Goal: Task Accomplishment & Management: Complete application form

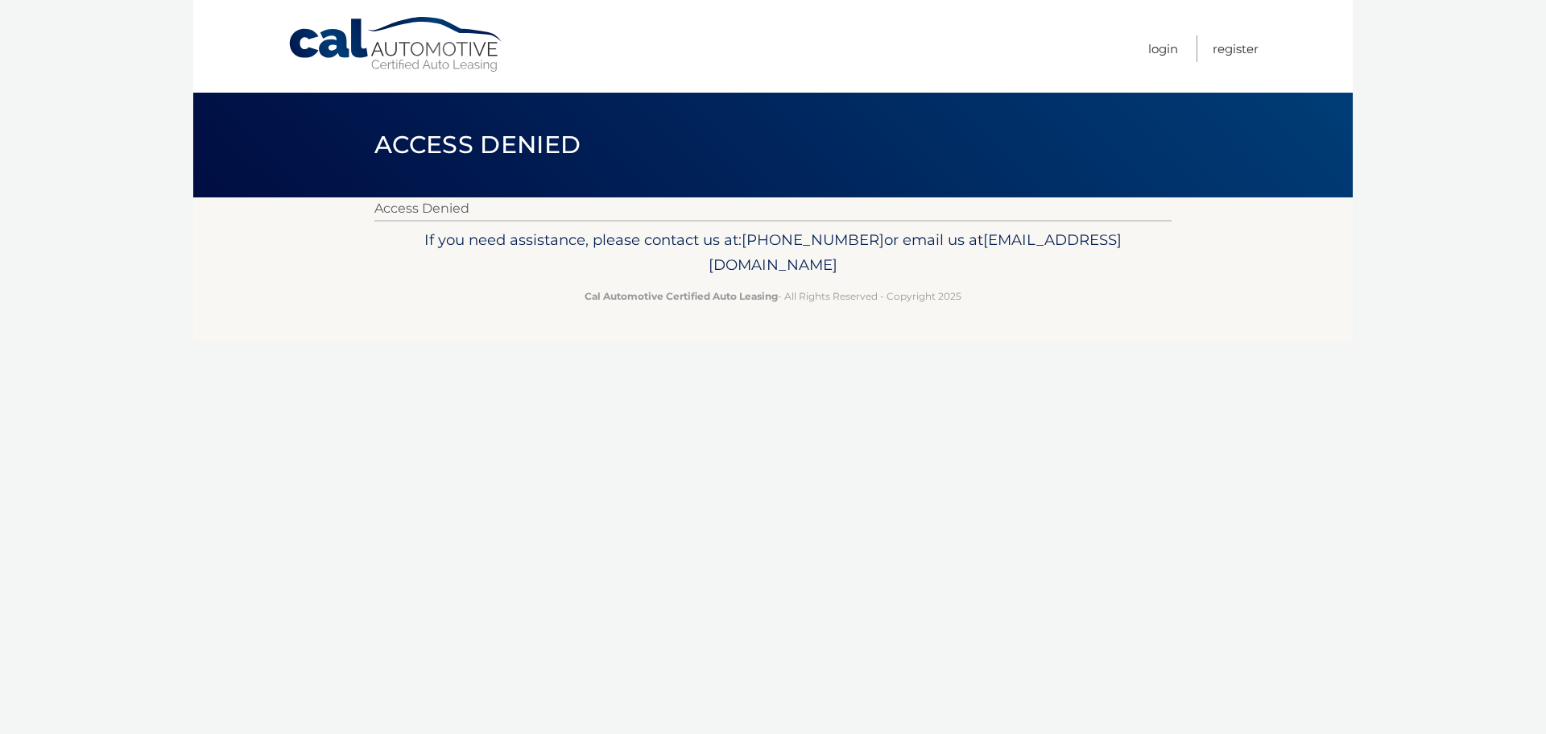
click at [1157, 64] on ul "Login Register" at bounding box center [1203, 46] width 110 height 93
click at [1166, 48] on link "Login" at bounding box center [1163, 48] width 30 height 27
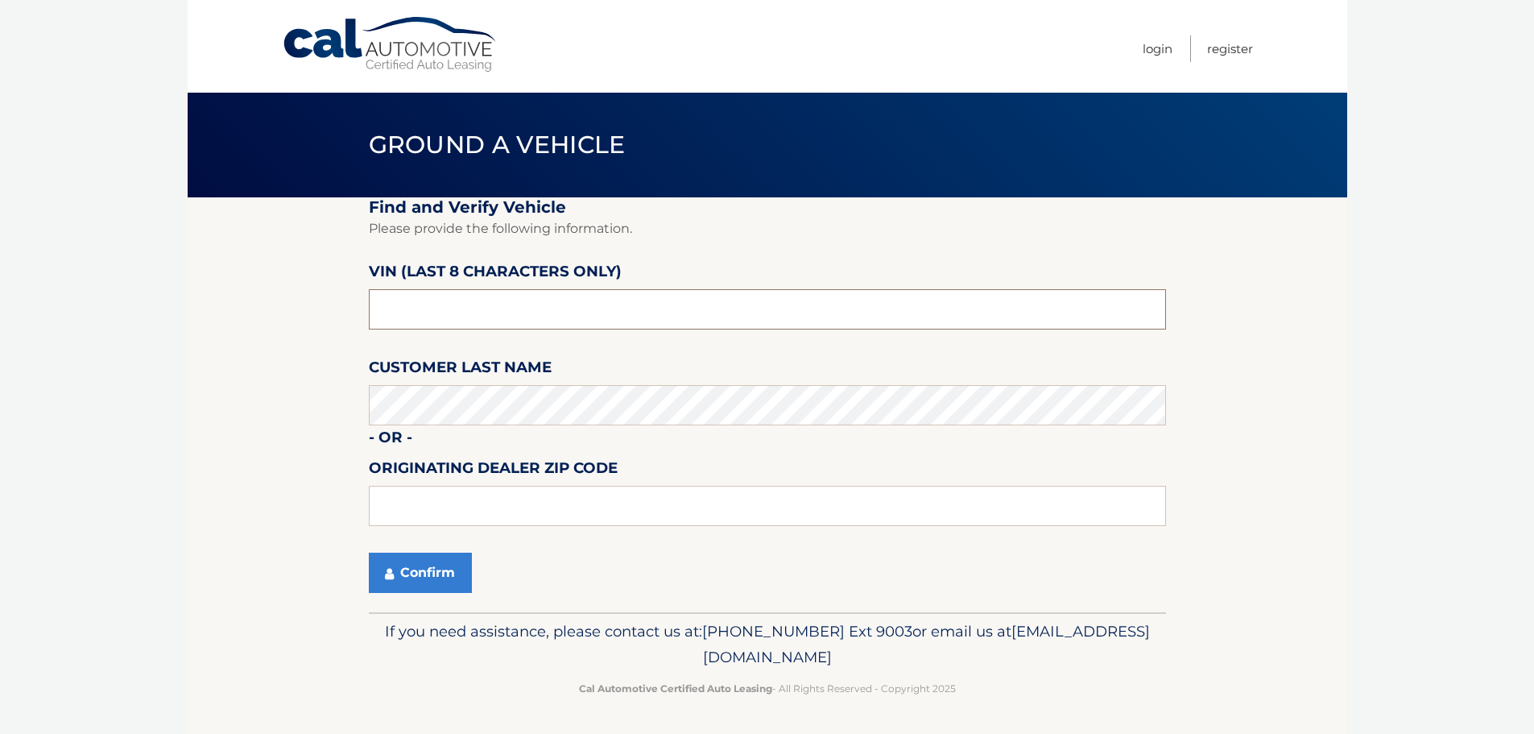
click at [428, 318] on input "text" at bounding box center [767, 309] width 797 height 40
click at [410, 502] on input "text" at bounding box center [767, 506] width 797 height 40
type input "15642"
click at [524, 315] on input "text" at bounding box center [767, 309] width 797 height 40
click at [456, 313] on input "text" at bounding box center [767, 309] width 797 height 40
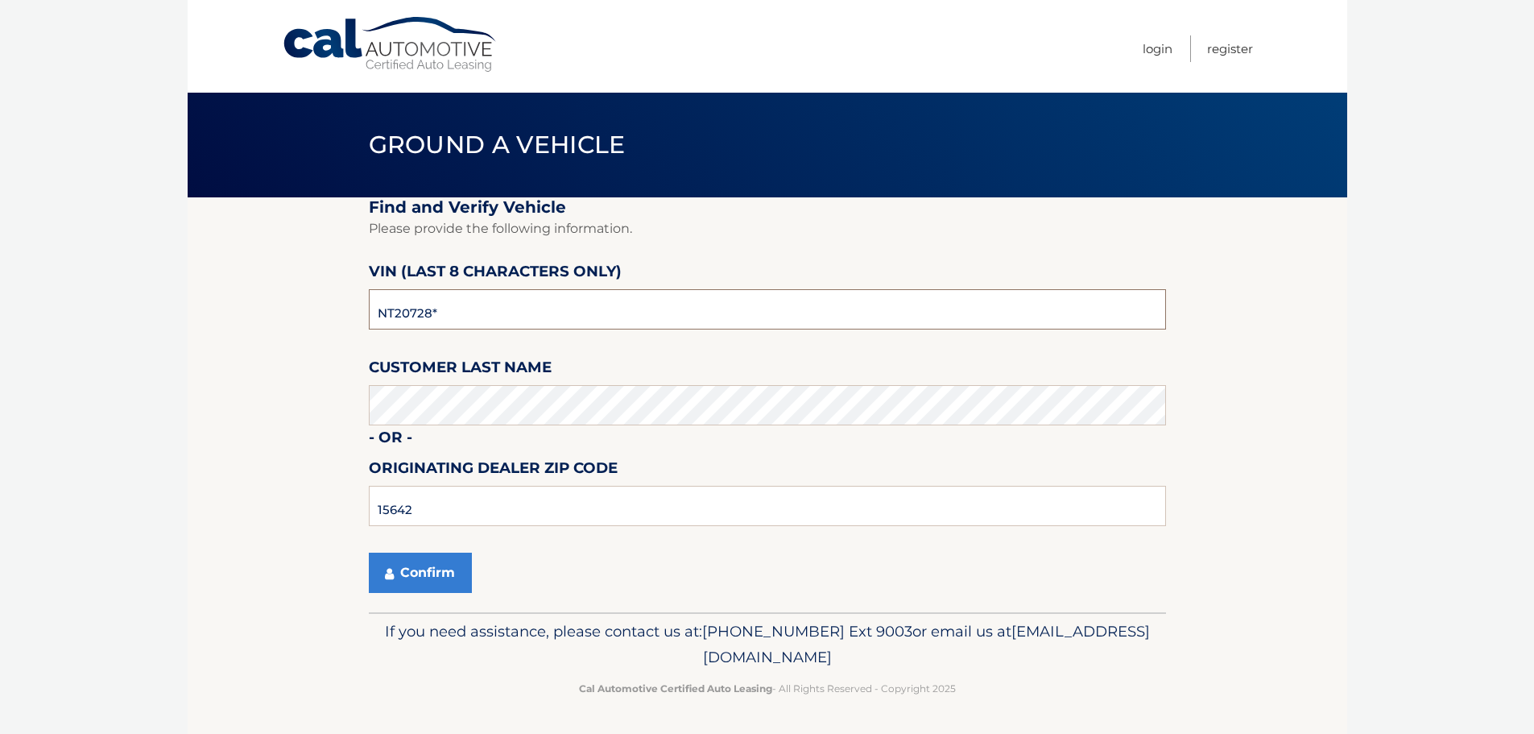
type input "NT207289"
click at [397, 585] on button "Confirm" at bounding box center [420, 572] width 103 height 40
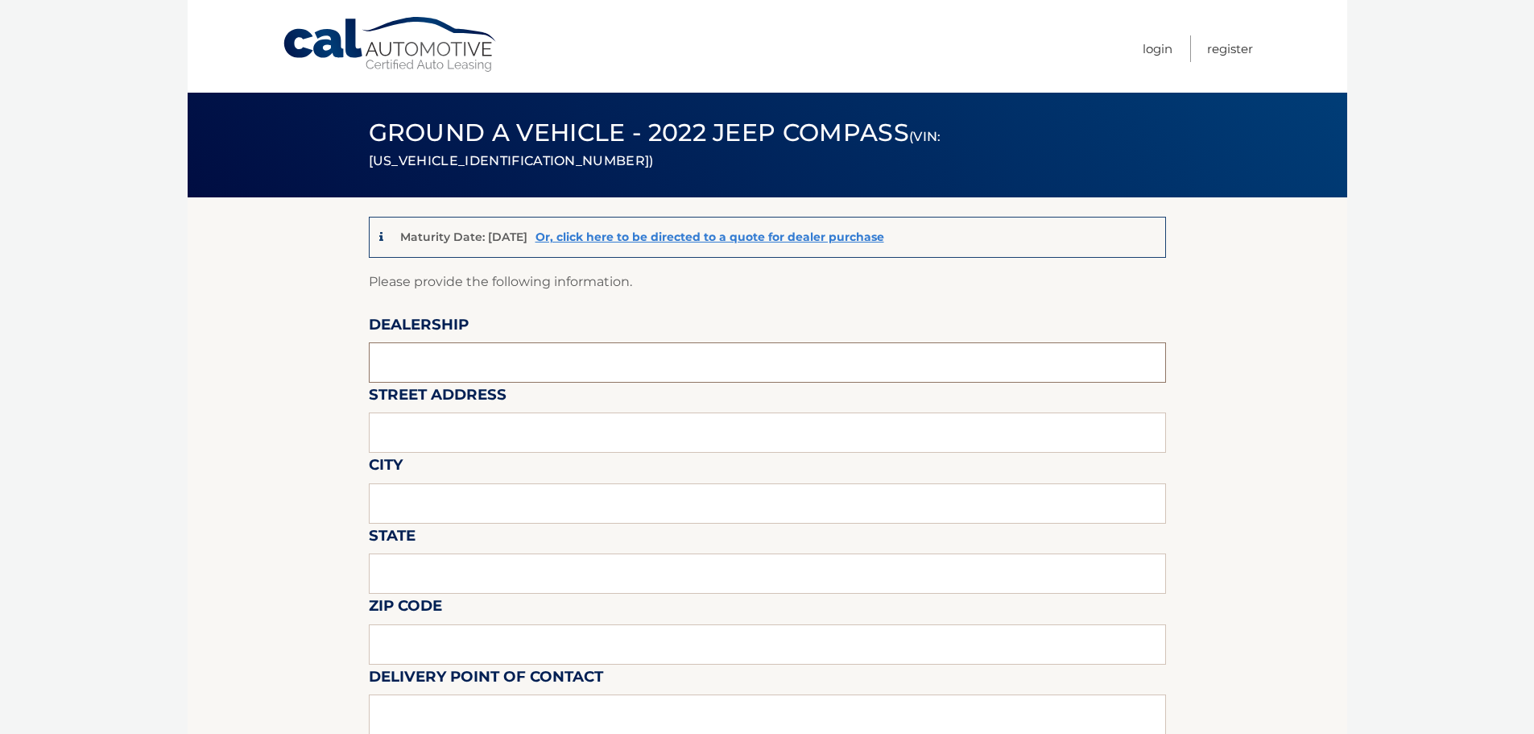
click at [420, 354] on input "text" at bounding box center [767, 362] width 797 height 40
type input "[PERSON_NAME]"
type input "13230 US ROUTE 30"
type input "NORTH HUNTINGDON"
type input "PA"
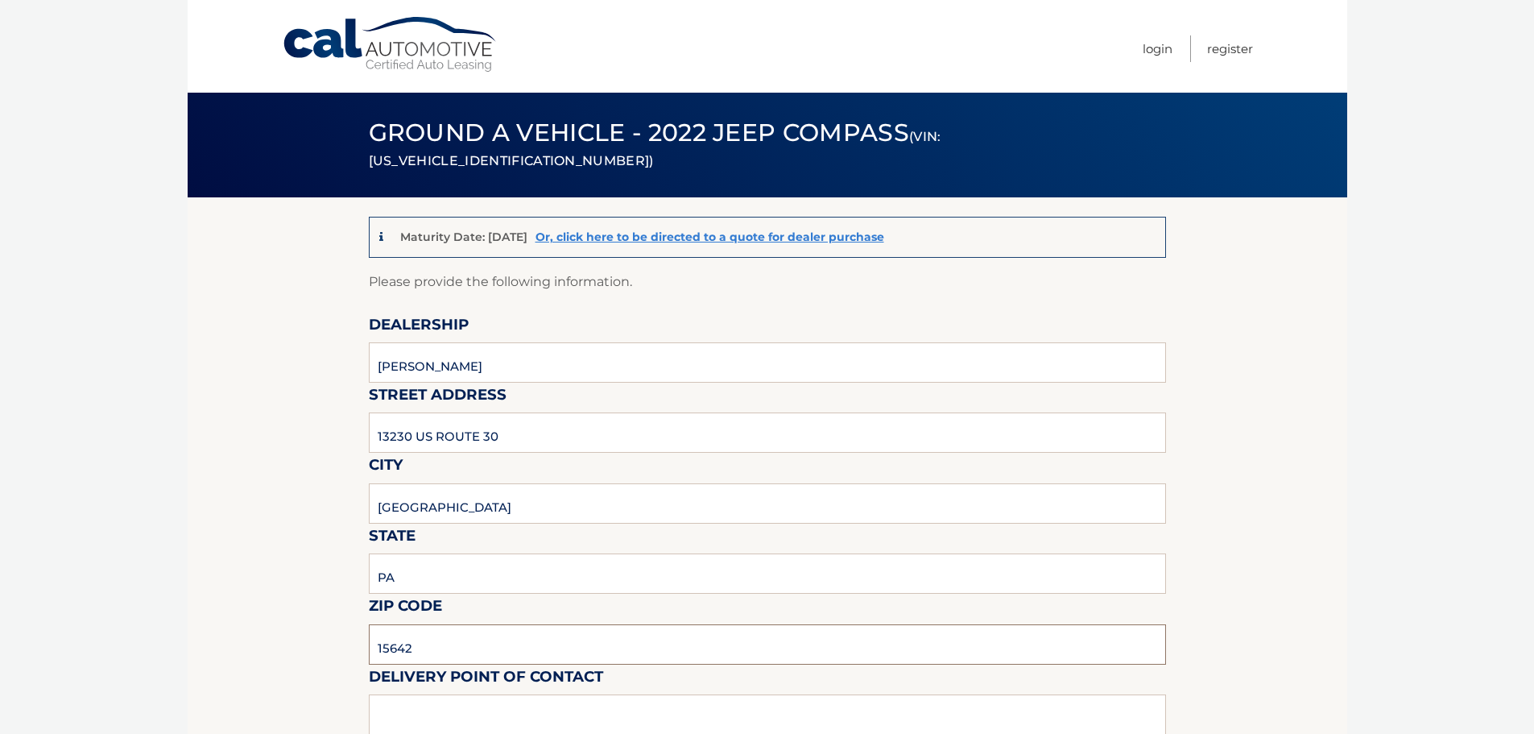
type input "15642"
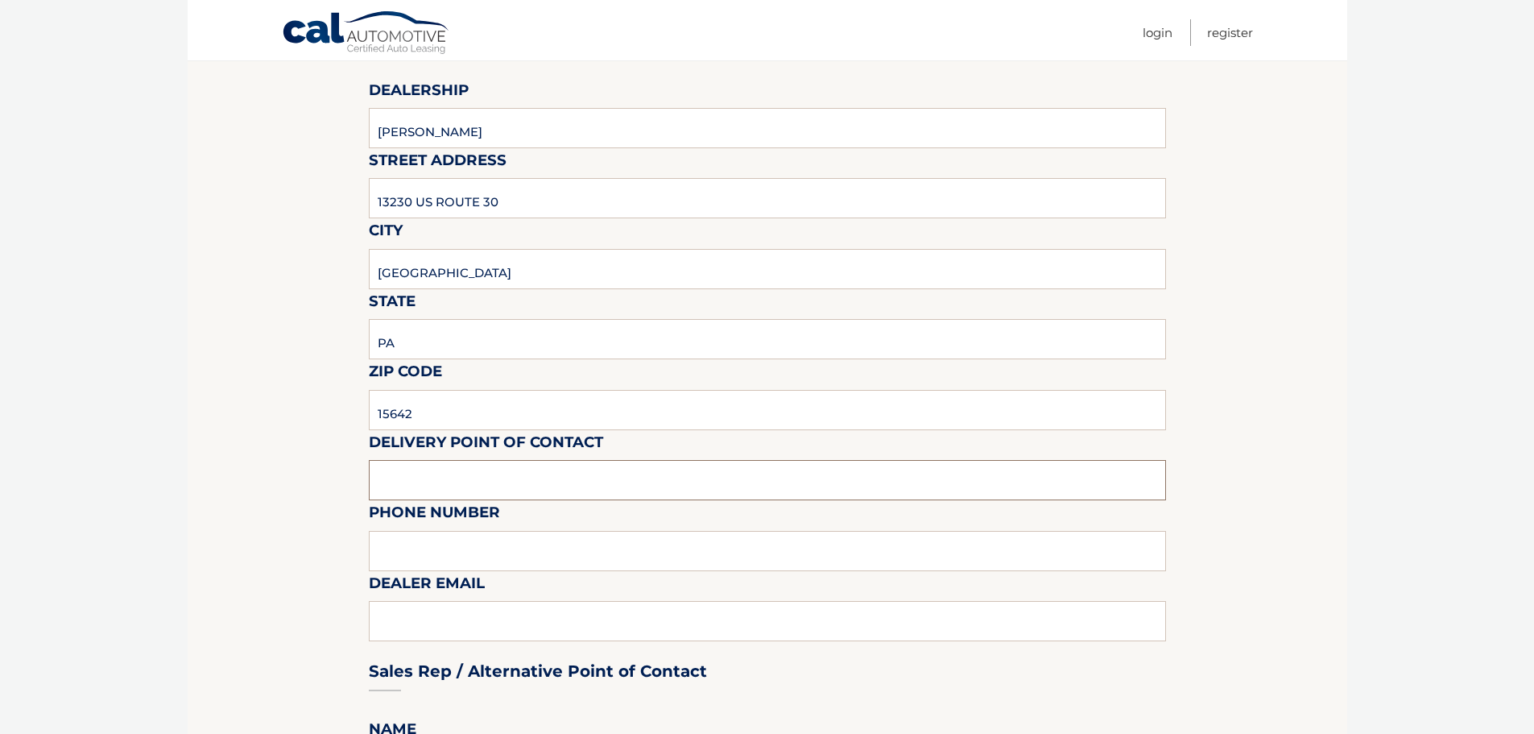
scroll to position [242, 0]
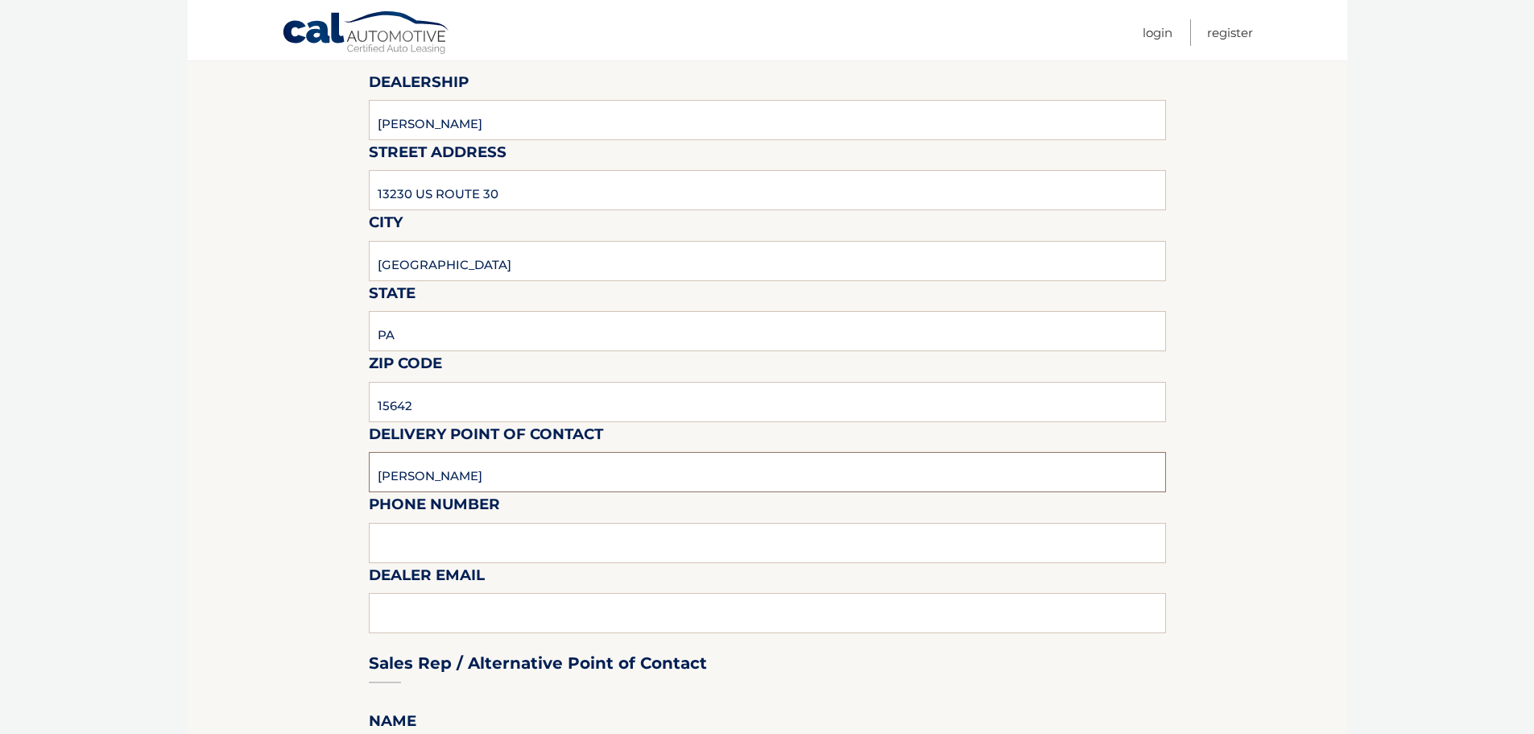
type input "DIANA KRATOCHVIL"
type input "4128722400"
type input "BRYANMARKOVICH@JIMSHORKEY.COM"
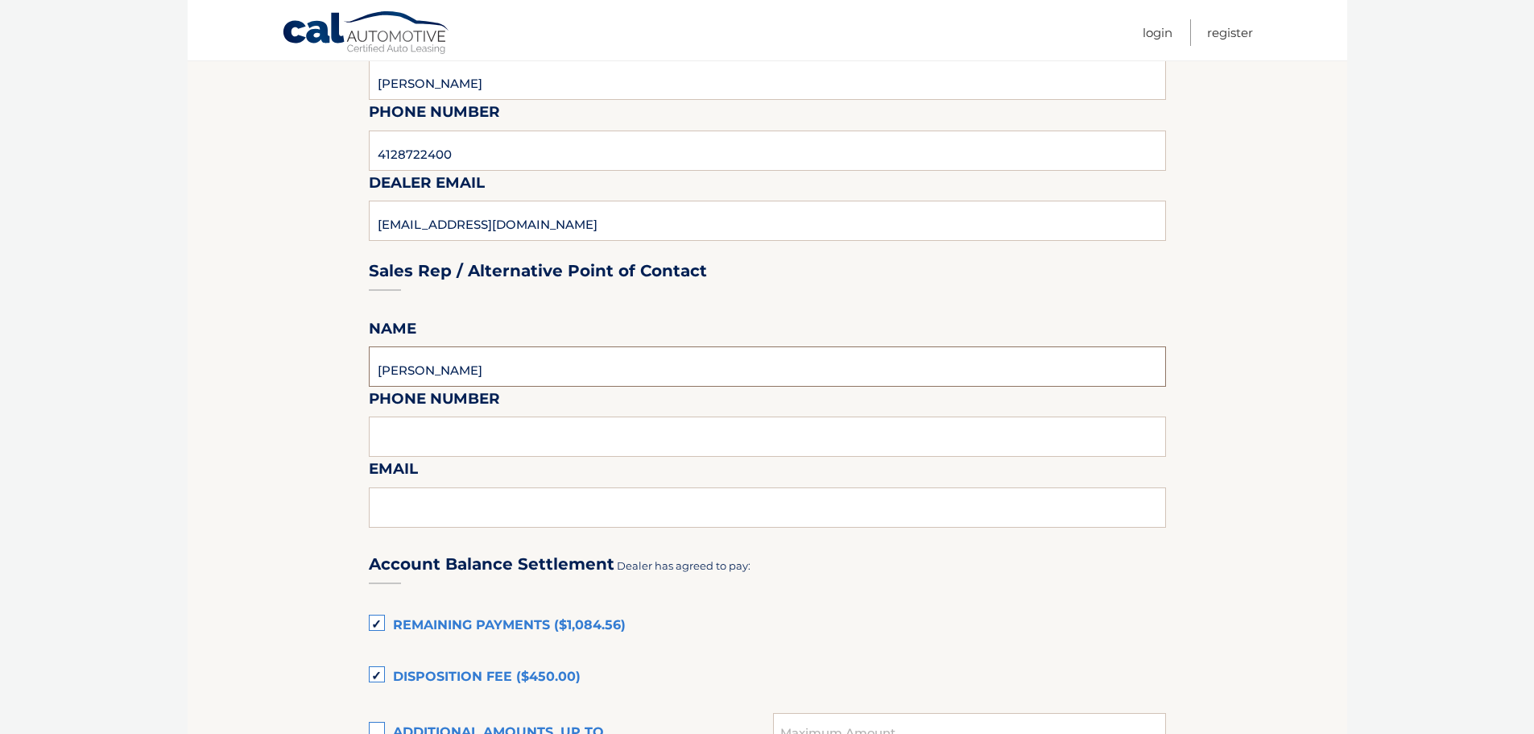
type input "BRYAN MARKOVICH"
type input "4128722400"
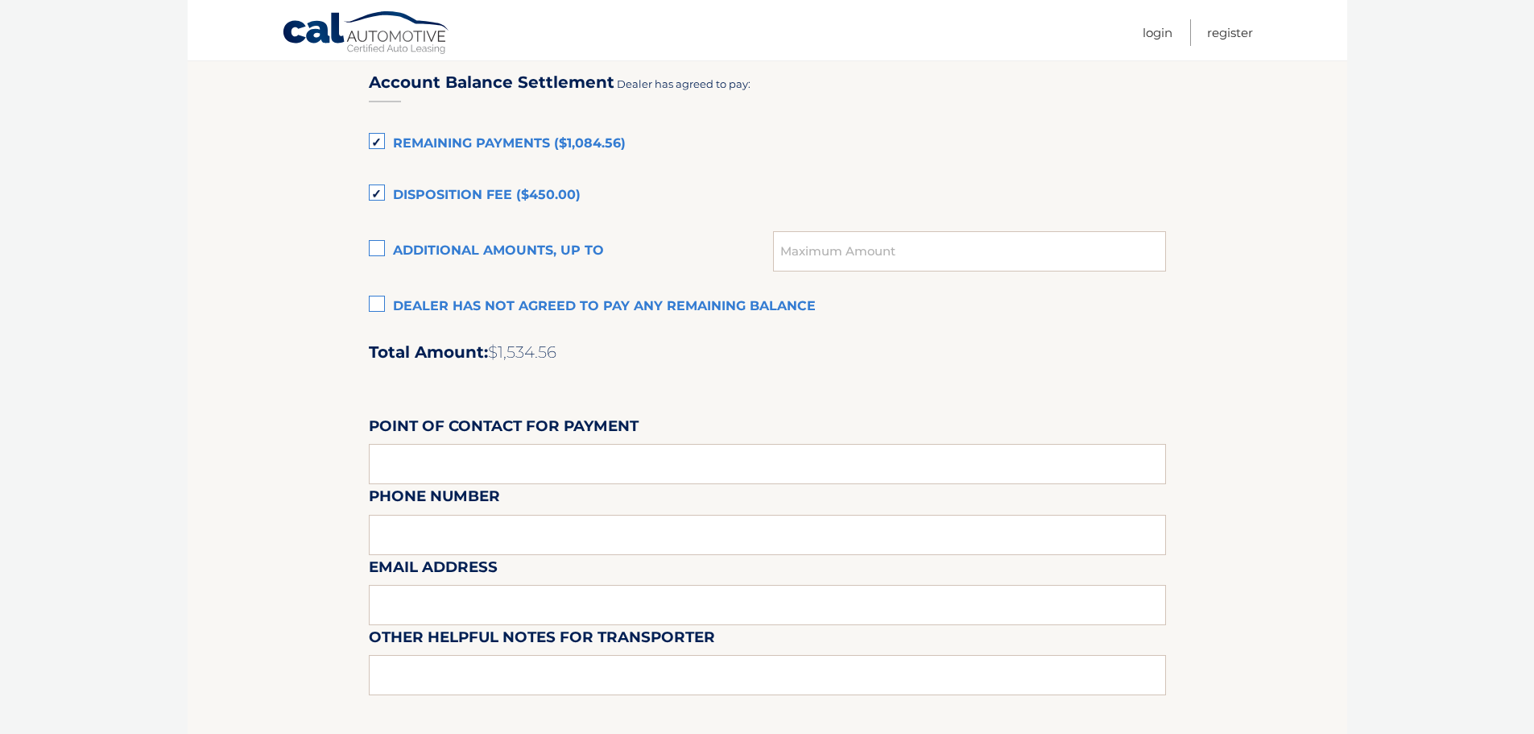
scroll to position [1118, 0]
type input "BRYANMARKOVICH@JIMSHORKEY.COM"
click at [371, 296] on label "Dealer has not agreed to pay any remaining balance" at bounding box center [767, 305] width 797 height 32
click at [0, 0] on input "Dealer has not agreed to pay any remaining balance" at bounding box center [0, 0] width 0 height 0
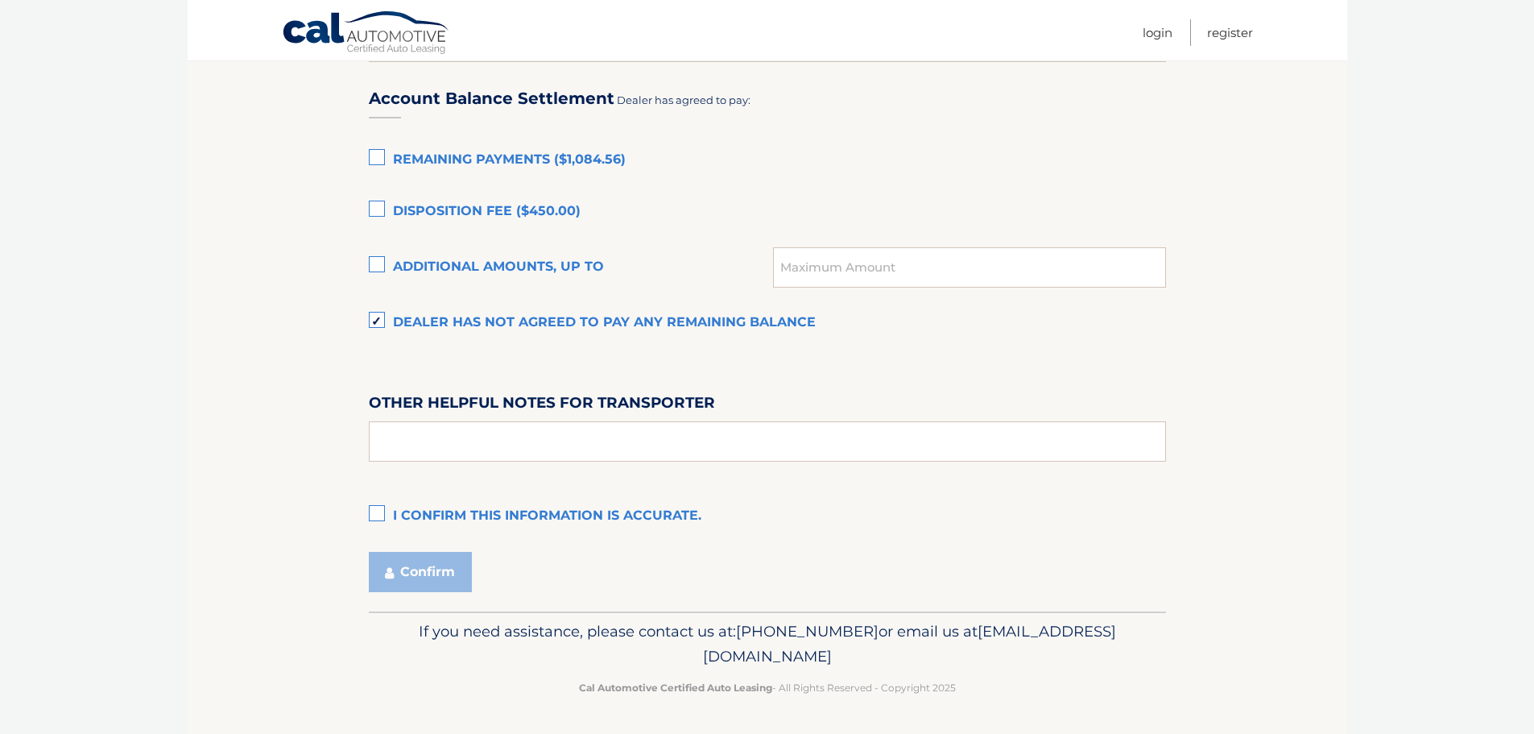
scroll to position [1100, 0]
click at [375, 515] on label "I confirm this information is accurate." at bounding box center [767, 516] width 797 height 32
click at [0, 0] on input "I confirm this information is accurate." at bounding box center [0, 0] width 0 height 0
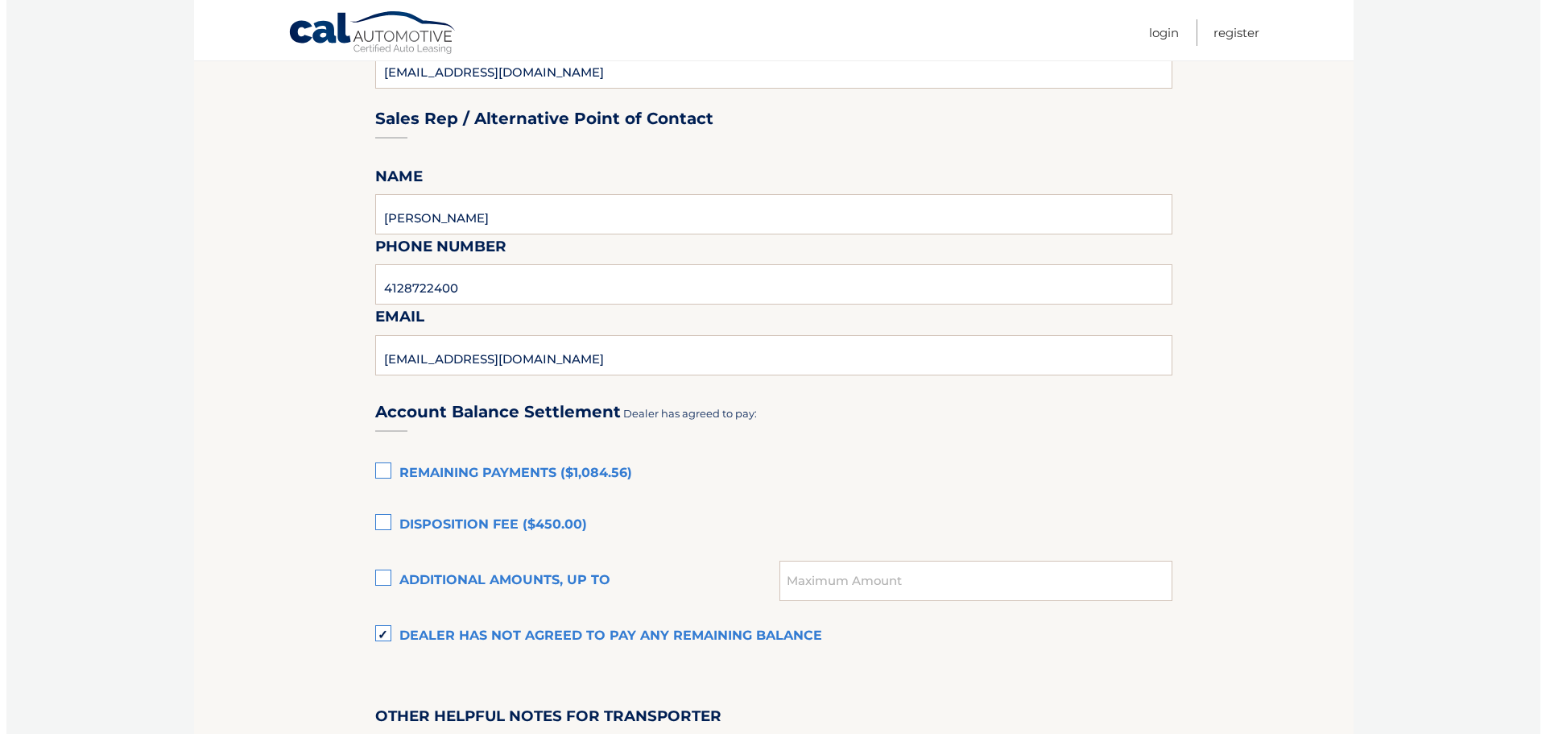
scroll to position [1019, 0]
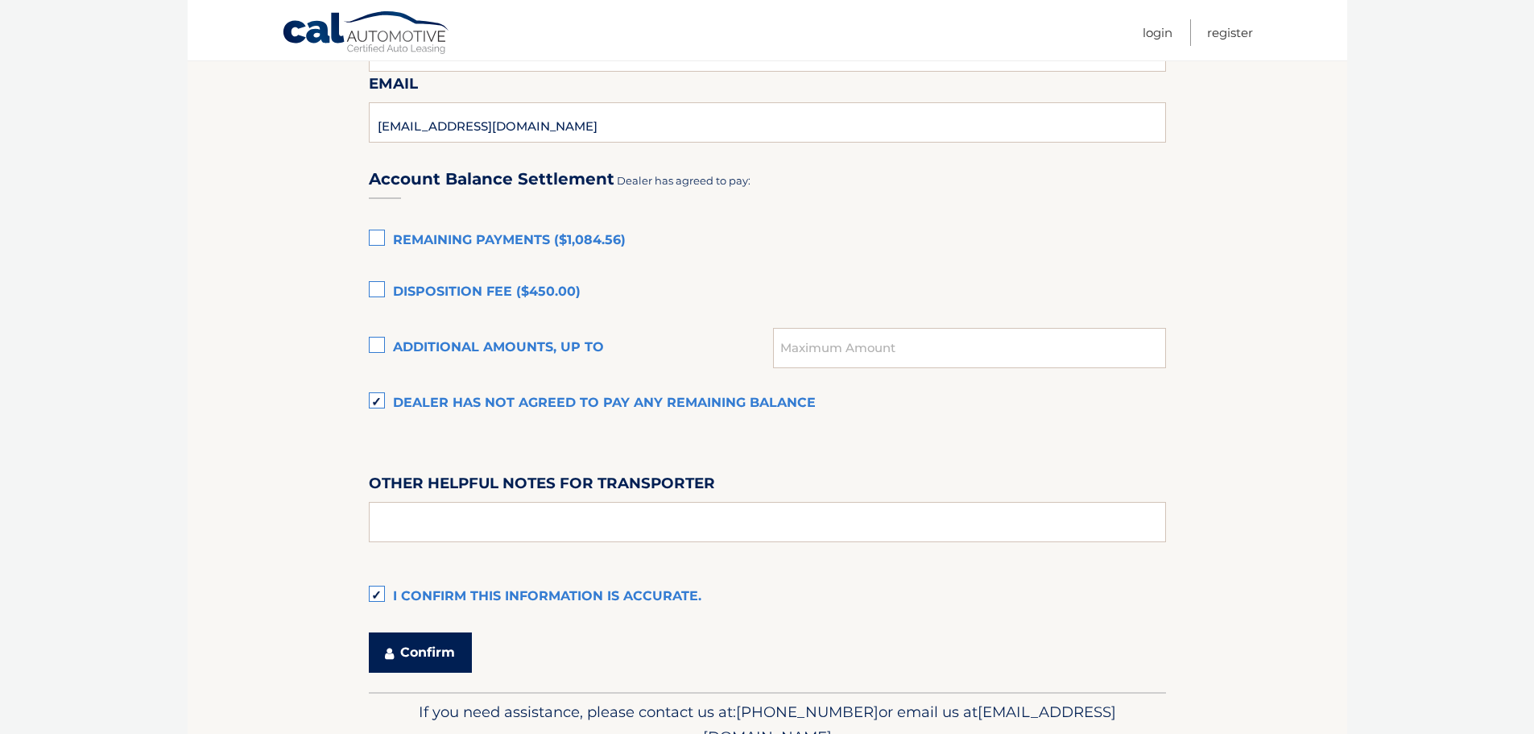
click at [436, 646] on button "Confirm" at bounding box center [420, 652] width 103 height 40
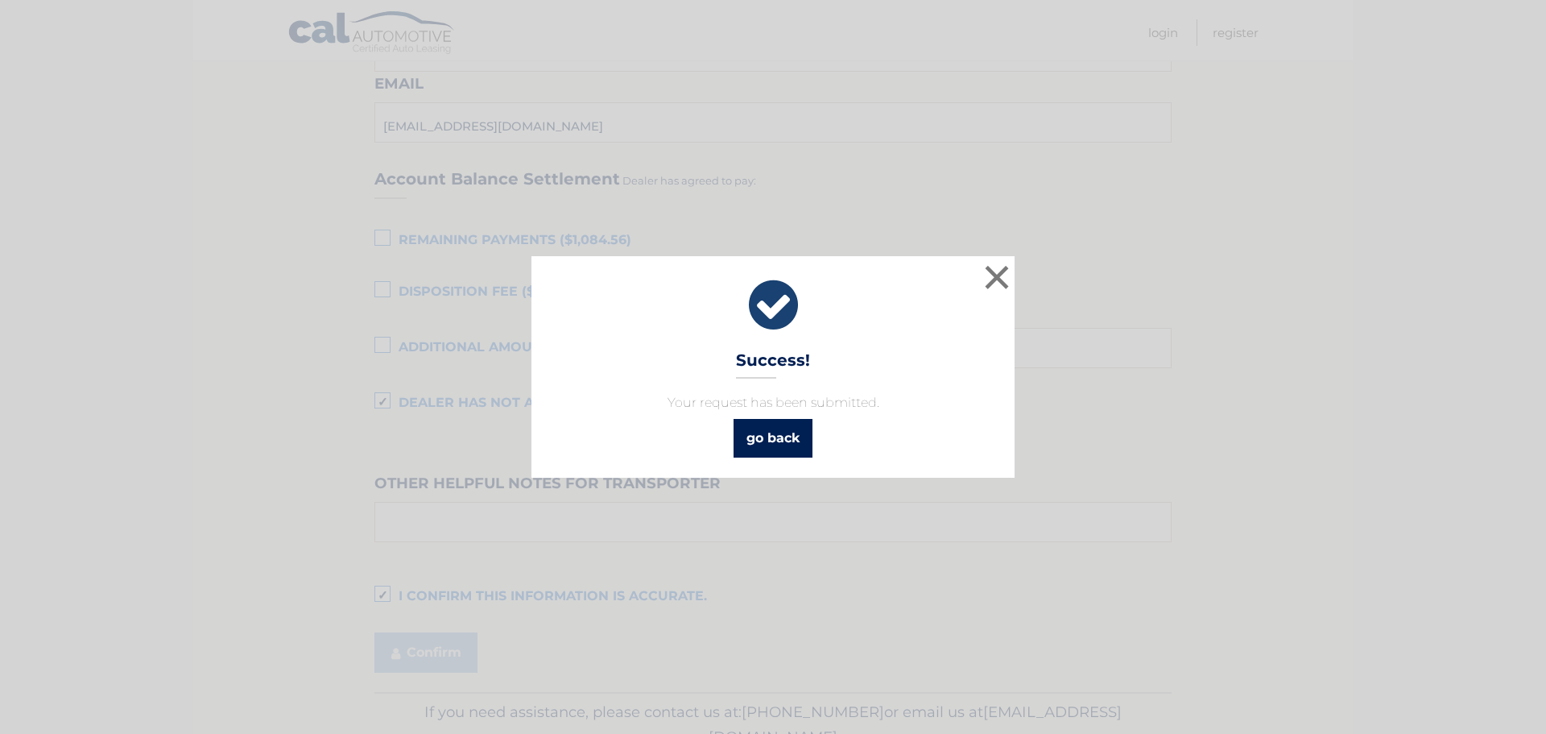
click at [783, 434] on link "go back" at bounding box center [773, 438] width 79 height 39
